Goal: Task Accomplishment & Management: Manage account settings

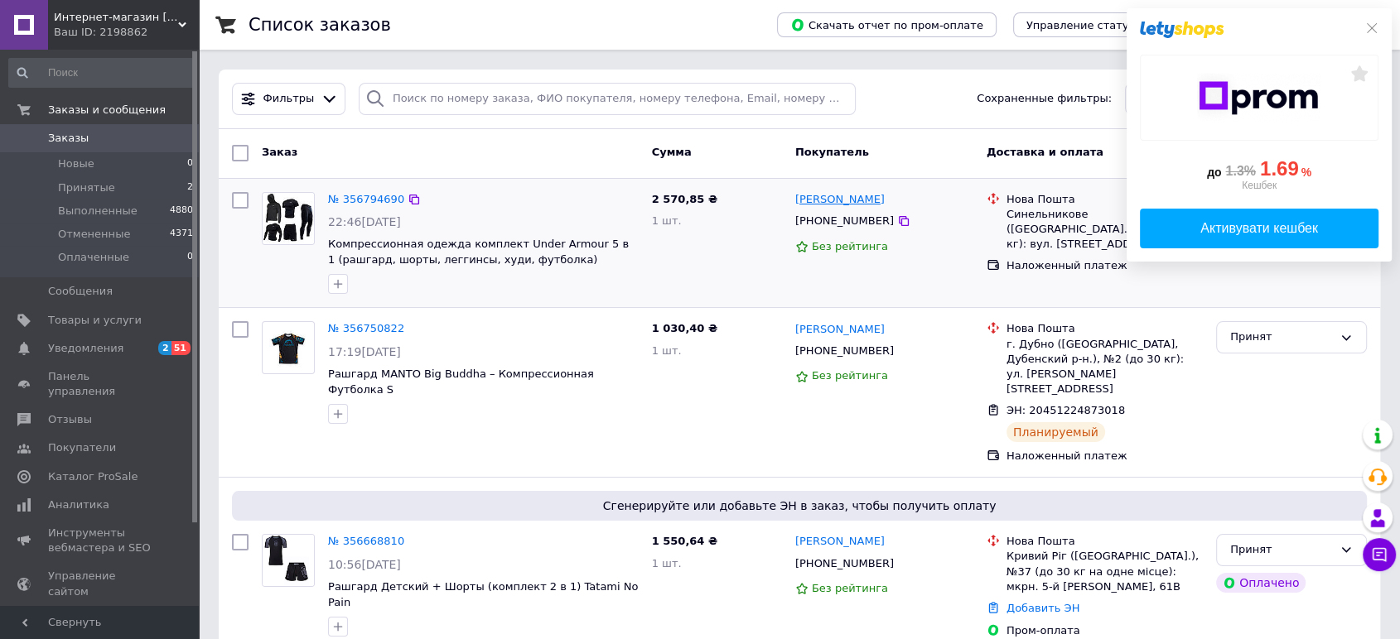
click at [842, 195] on link "[PERSON_NAME]" at bounding box center [839, 200] width 89 height 16
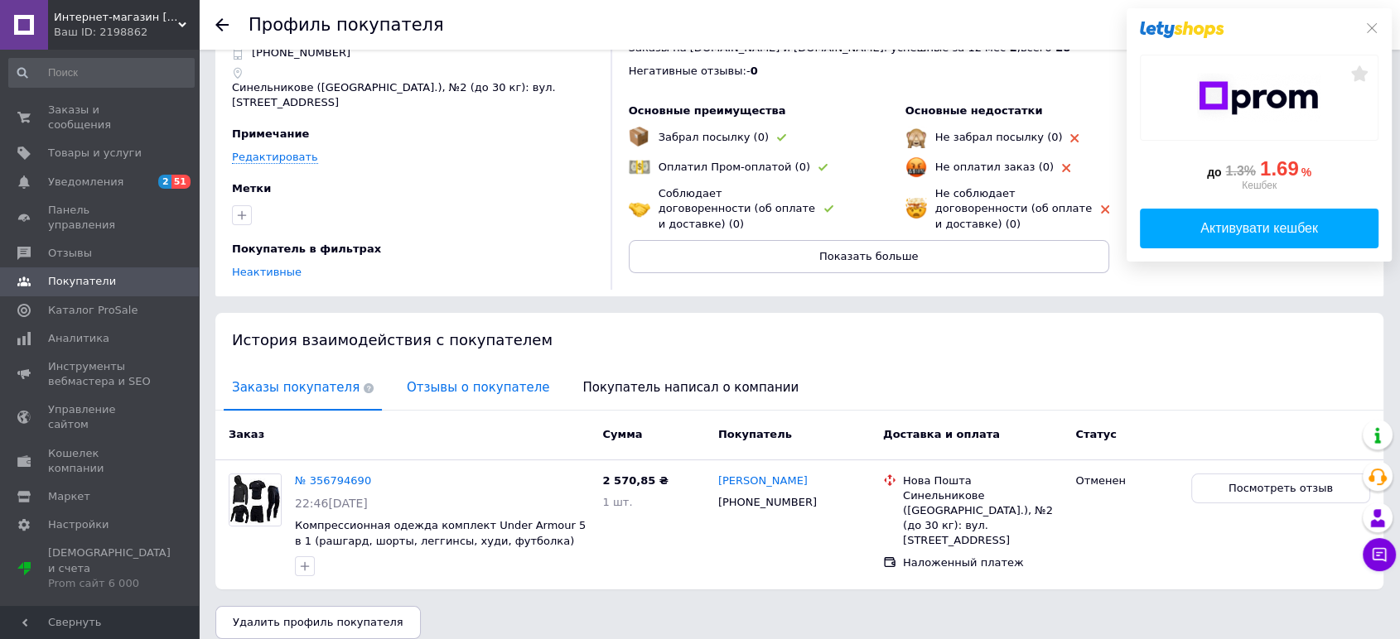
click at [478, 367] on span "Отзывы о покупателе" at bounding box center [477, 388] width 159 height 42
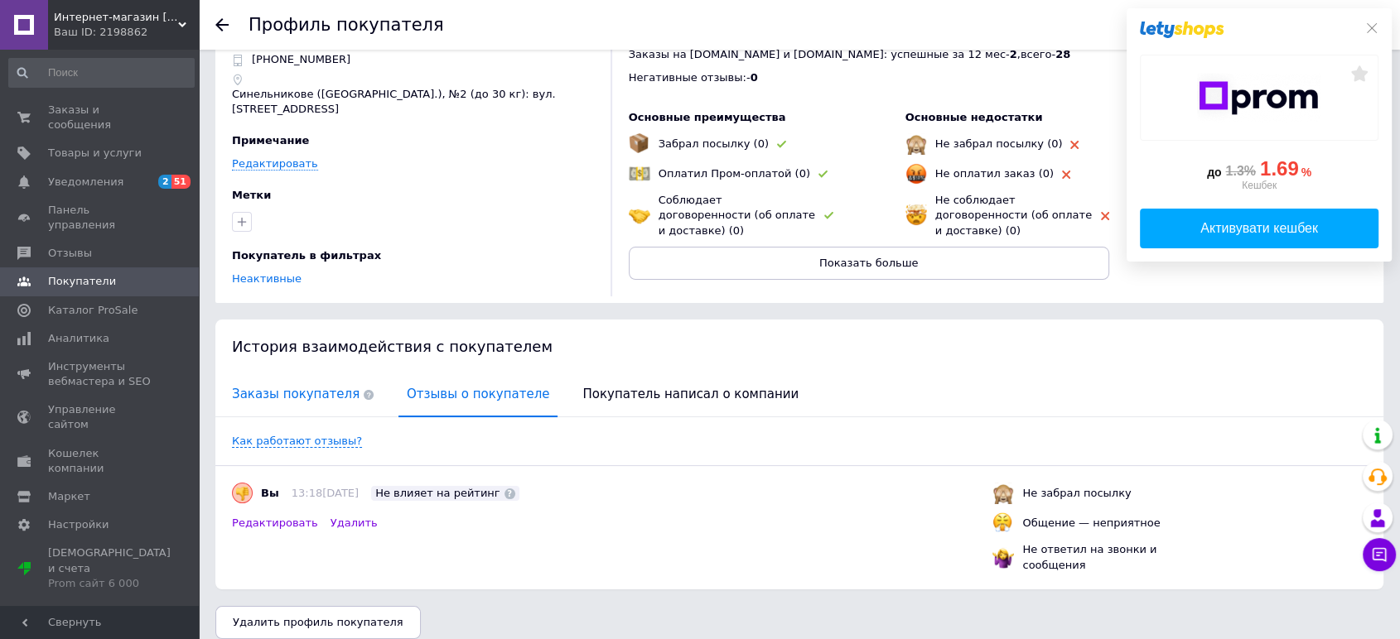
click at [316, 380] on span "Заказы покупателя" at bounding box center [303, 395] width 158 height 42
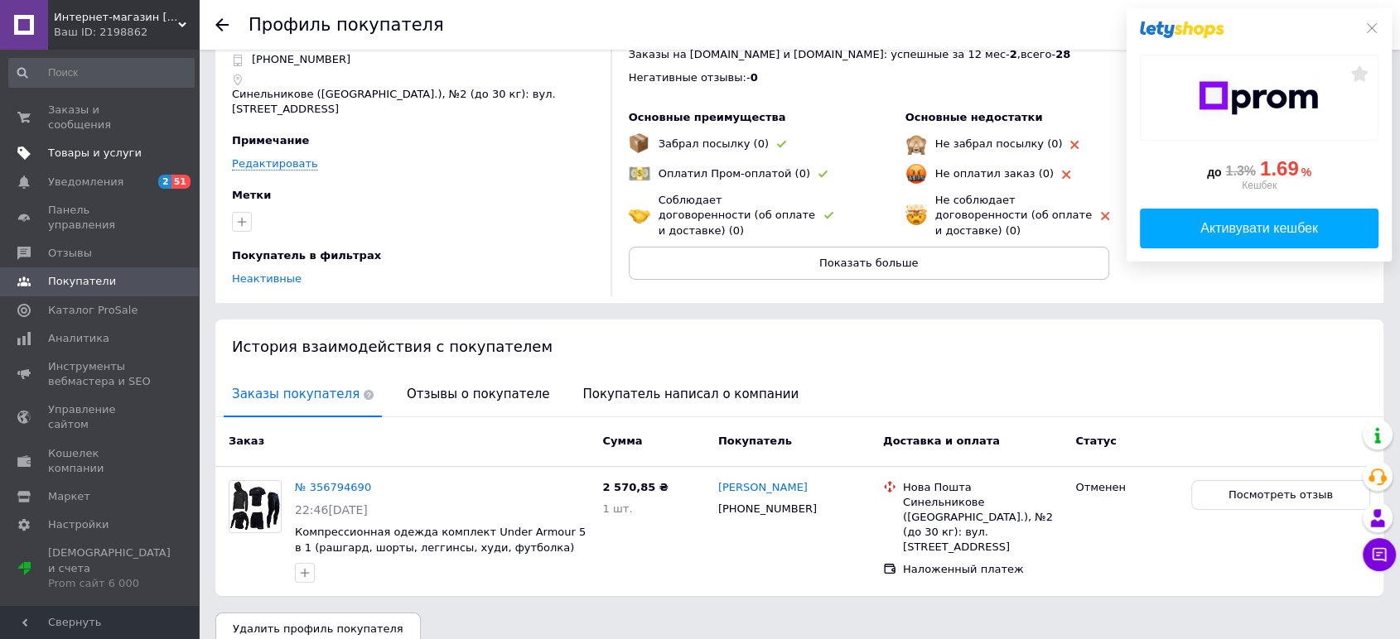
scroll to position [70, 0]
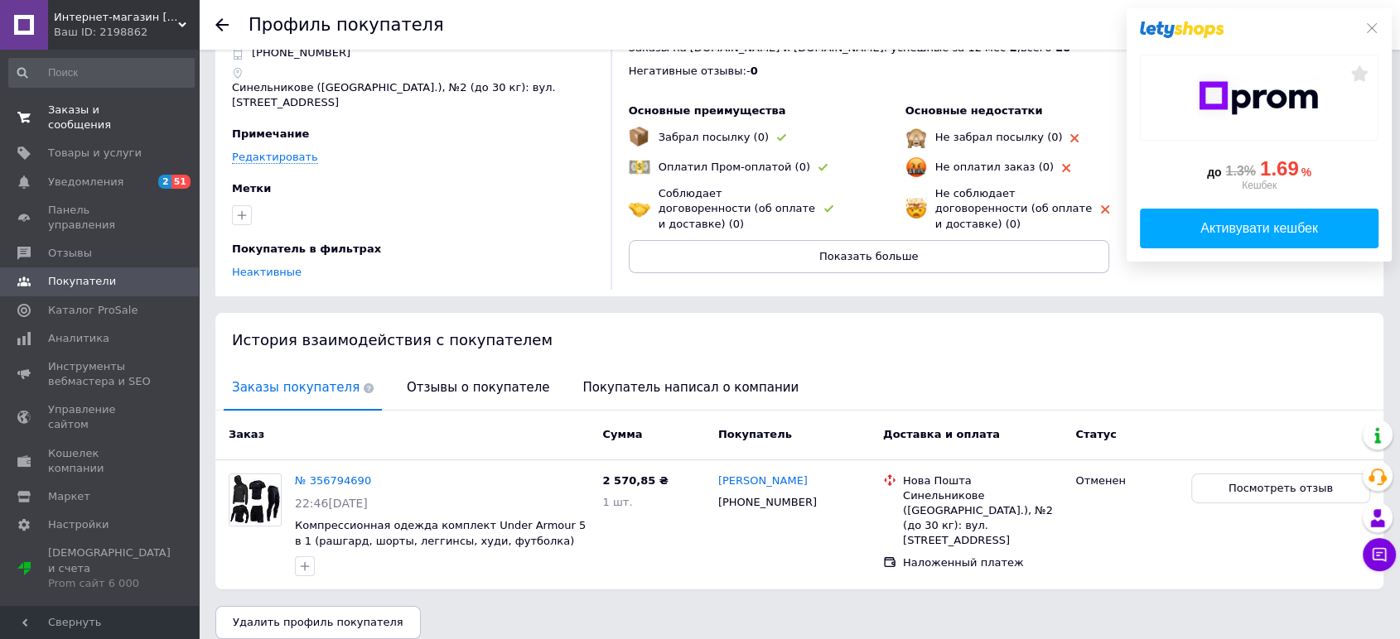
click at [114, 96] on link "Заказы и сообщения 0 0" at bounding box center [101, 117] width 203 height 43
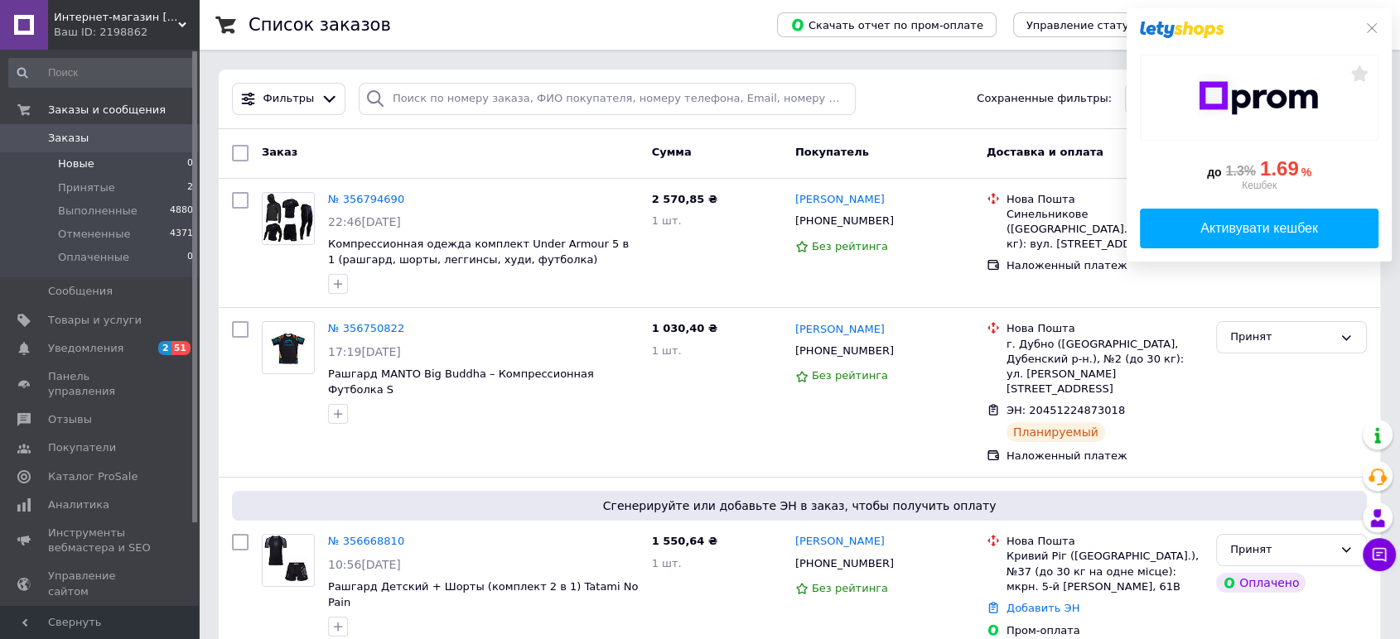
click at [84, 169] on span "Новые" at bounding box center [76, 164] width 36 height 15
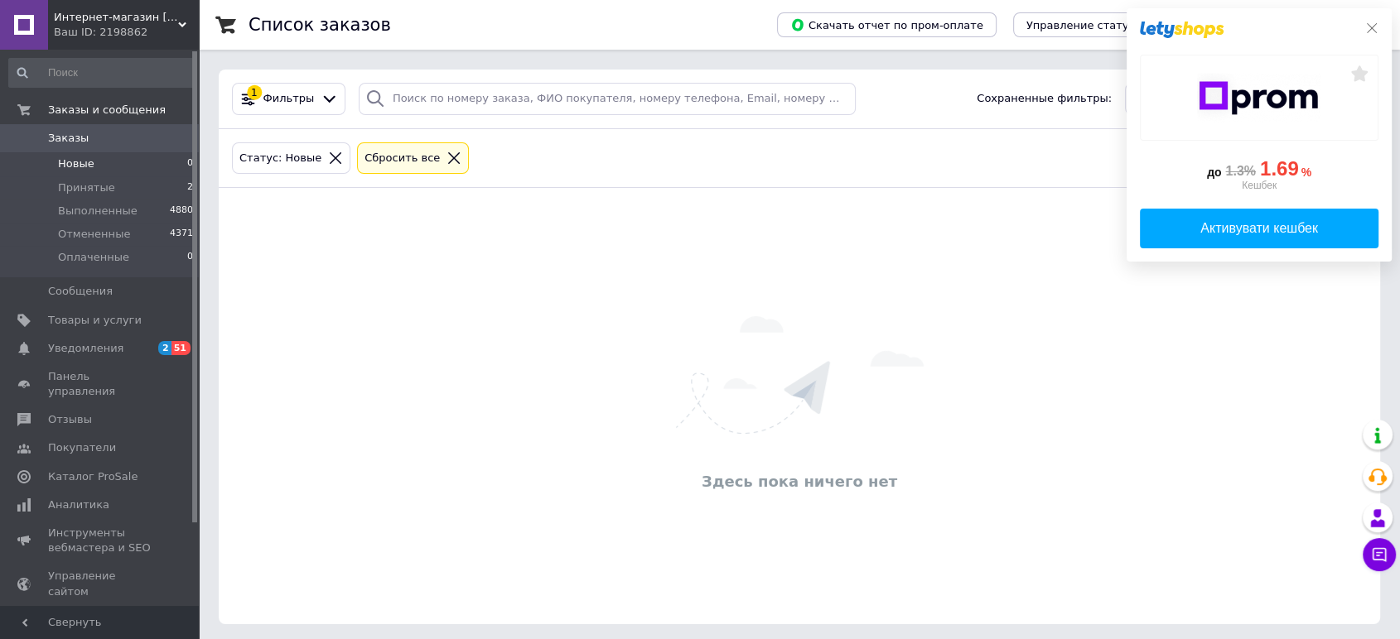
click at [1372, 25] on icon at bounding box center [1371, 28] width 13 height 13
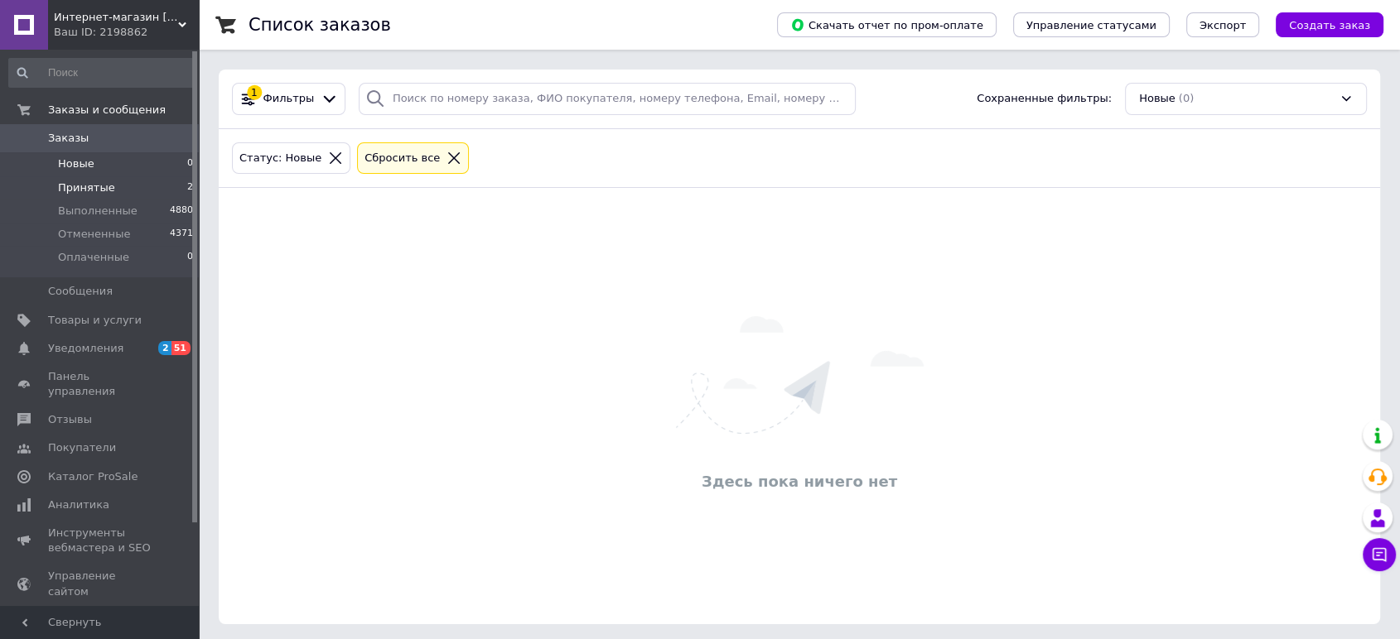
click at [138, 184] on li "Принятые 2" at bounding box center [101, 187] width 203 height 23
